Goal: Purchase product/service

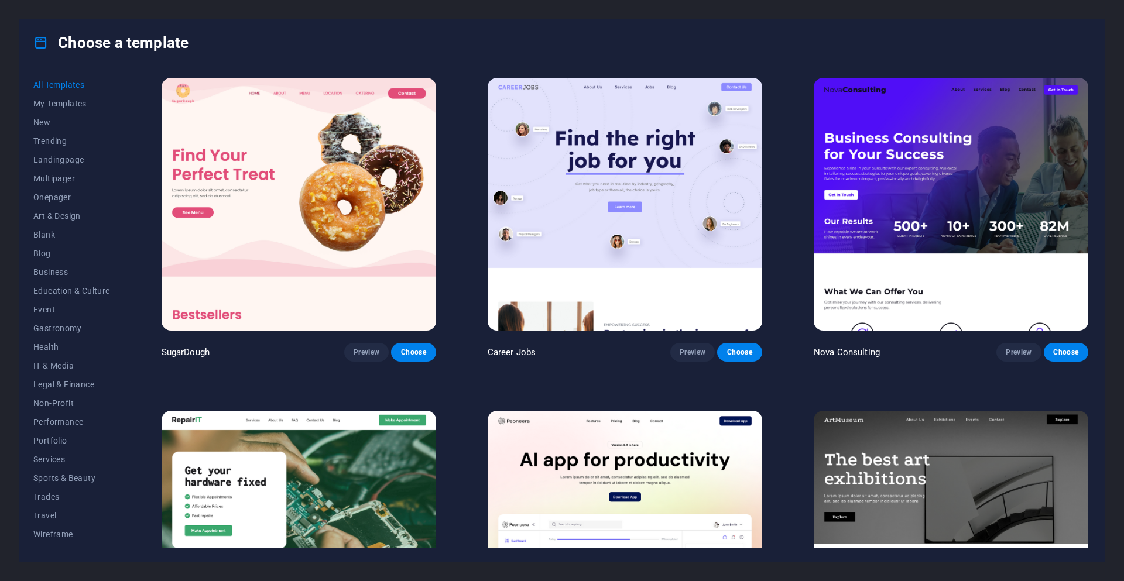
click at [404, 287] on img at bounding box center [299, 204] width 275 height 253
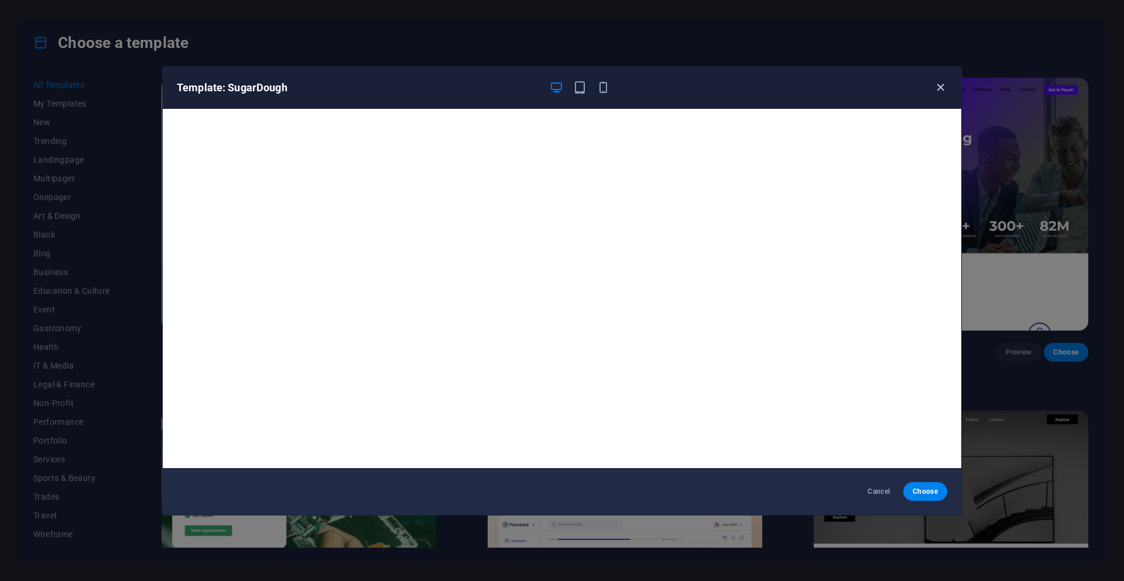
click at [934, 83] on icon "button" at bounding box center [940, 87] width 13 height 13
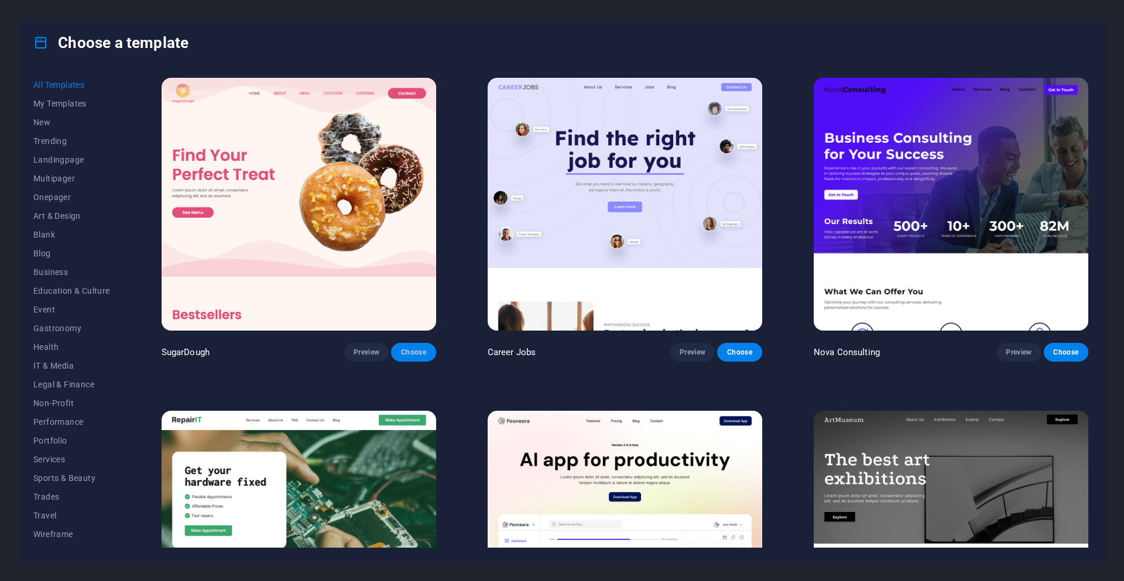
click at [417, 356] on button "Choose" at bounding box center [413, 352] width 44 height 19
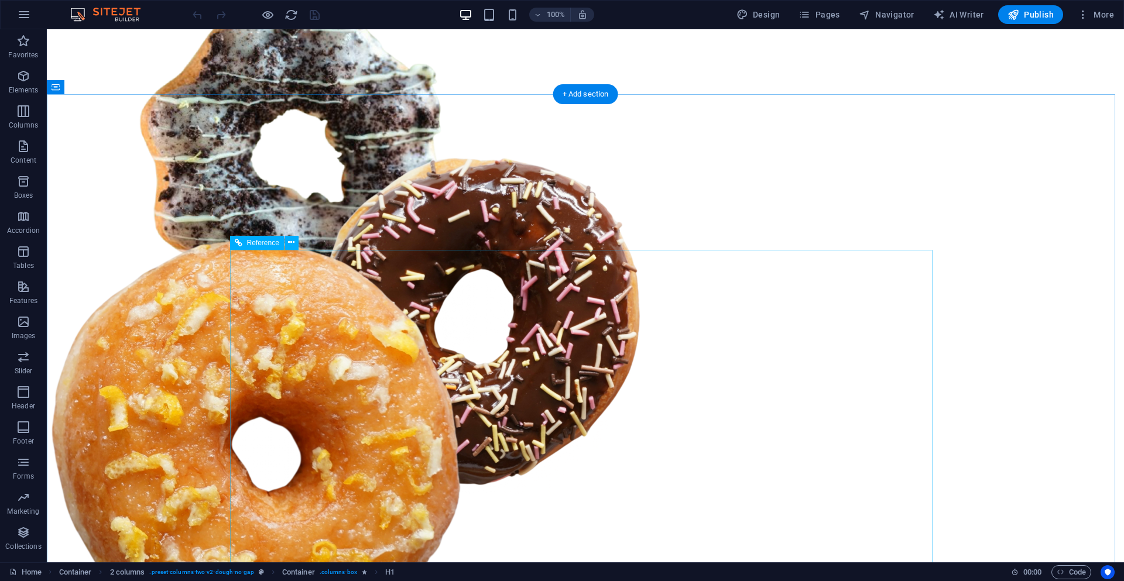
scroll to position [702, 0]
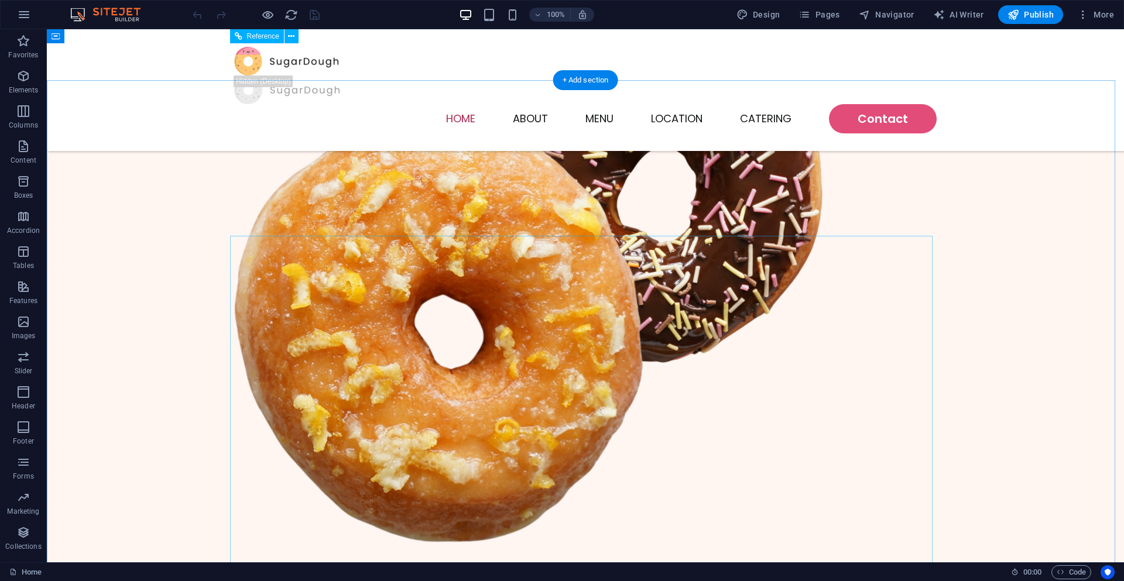
scroll to position [492, 0]
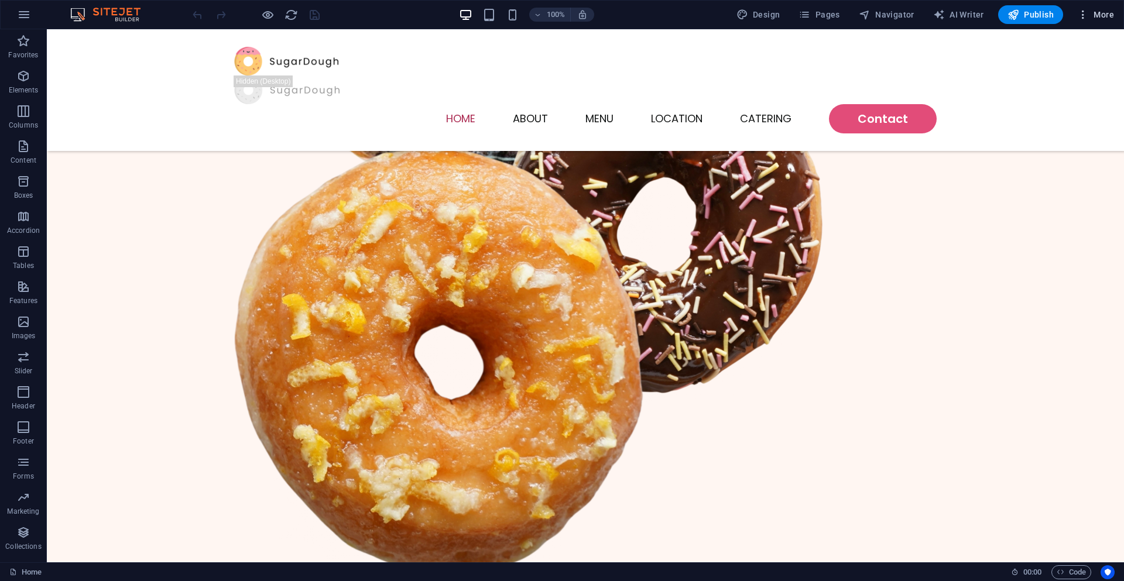
click at [1105, 15] on span "More" at bounding box center [1095, 15] width 37 height 12
